Goal: Use online tool/utility: Utilize a website feature to perform a specific function

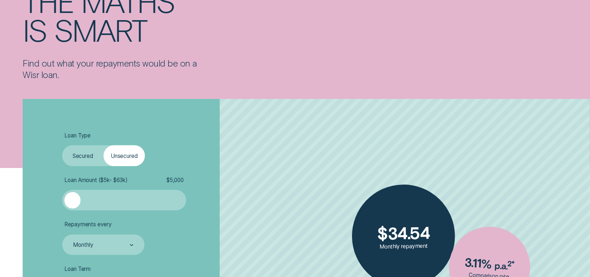
click at [90, 153] on label "Secured" at bounding box center [82, 155] width 41 height 20
click at [62, 145] on input "Secured" at bounding box center [62, 145] width 0 height 0
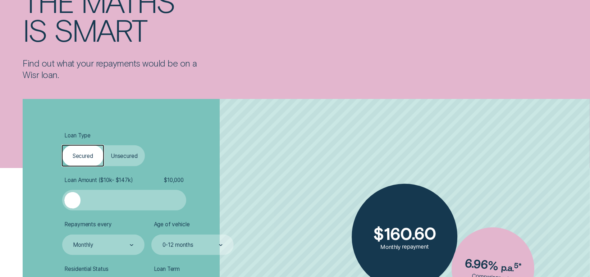
scroll to position [216, 0]
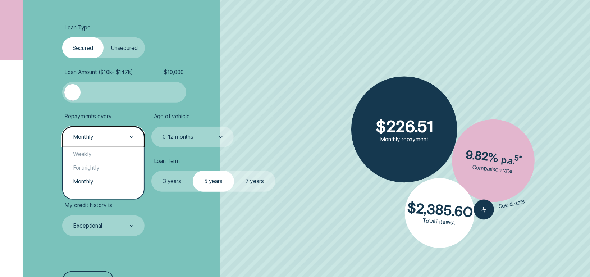
click at [126, 137] on div "Monthly" at bounding box center [103, 137] width 61 height 8
click at [96, 182] on div "Monthly" at bounding box center [103, 182] width 81 height 14
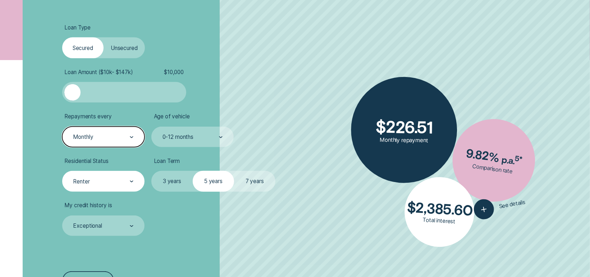
click at [118, 184] on div "Renter" at bounding box center [103, 181] width 61 height 8
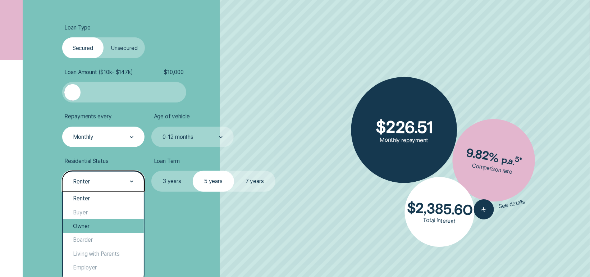
click at [94, 225] on div "Owner" at bounding box center [103, 226] width 81 height 14
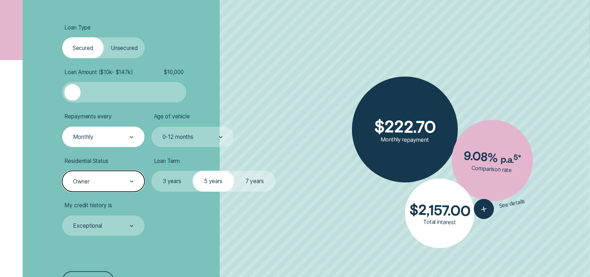
click at [171, 181] on label "3 years" at bounding box center [171, 181] width 41 height 20
click at [151, 171] on input "3 years" at bounding box center [151, 171] width 0 height 0
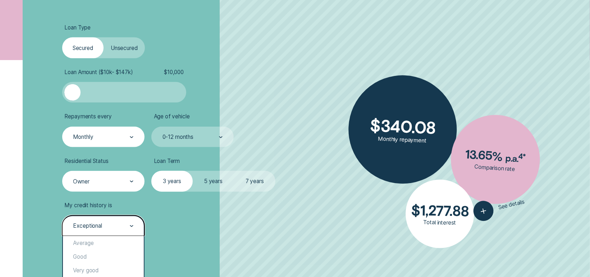
click at [112, 223] on div "Exceptional" at bounding box center [103, 226] width 61 height 8
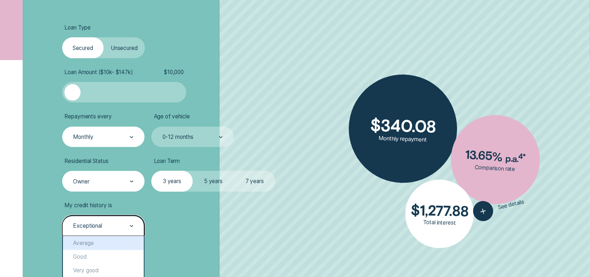
click at [195, 224] on li "My credit history is option Average focused, 1 of 5. 5 results available. Use U…" at bounding box center [157, 219] width 190 height 34
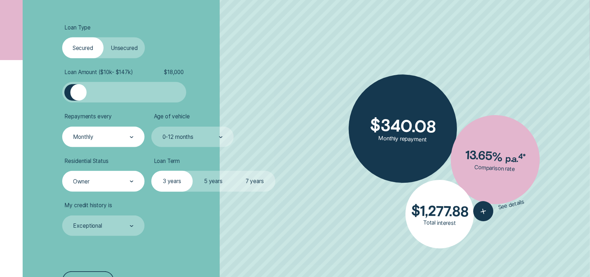
click at [78, 94] on div at bounding box center [78, 92] width 17 height 17
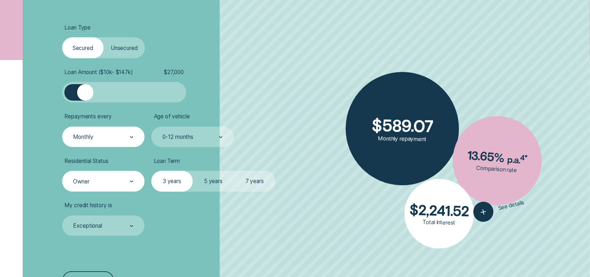
drag, startPoint x: 78, startPoint y: 94, endPoint x: 85, endPoint y: 95, distance: 6.8
click at [85, 95] on div at bounding box center [85, 92] width 17 height 17
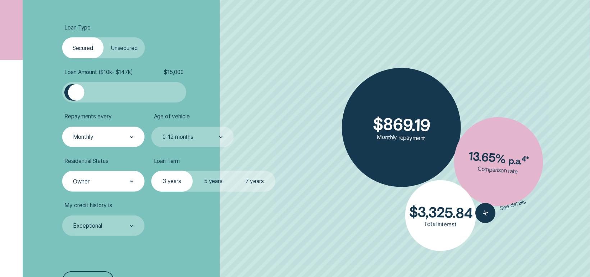
drag, startPoint x: 85, startPoint y: 95, endPoint x: 76, endPoint y: 96, distance: 9.0
click at [76, 96] on div at bounding box center [76, 92] width 17 height 17
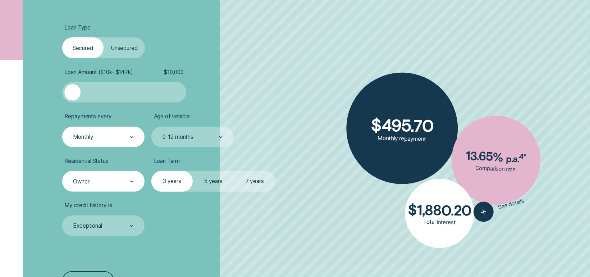
drag, startPoint x: 78, startPoint y: 95, endPoint x: 69, endPoint y: 96, distance: 9.7
click at [69, 96] on div at bounding box center [72, 92] width 17 height 17
